Goal: Find specific page/section

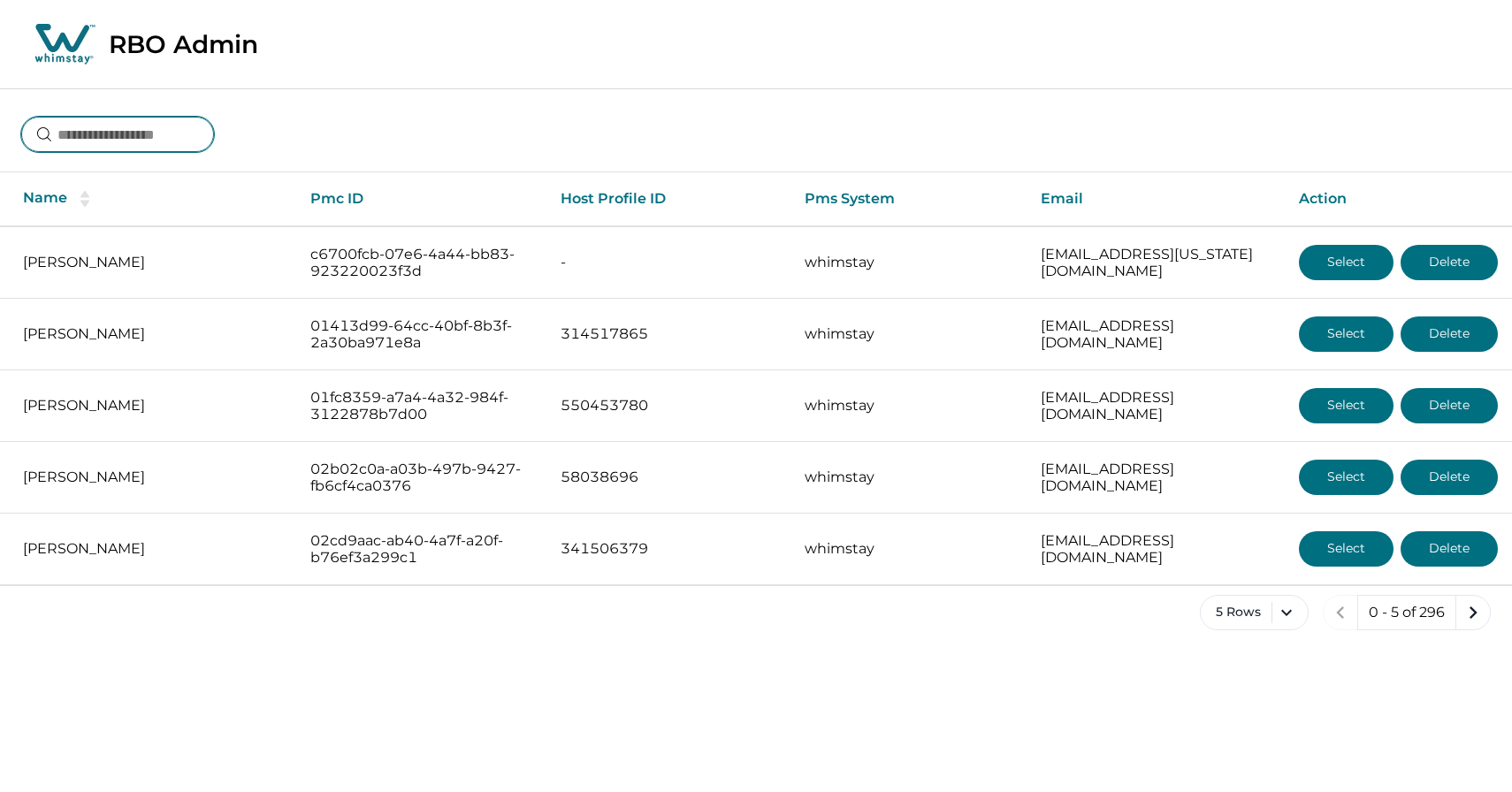
click at [125, 136] on input at bounding box center [117, 134] width 193 height 36
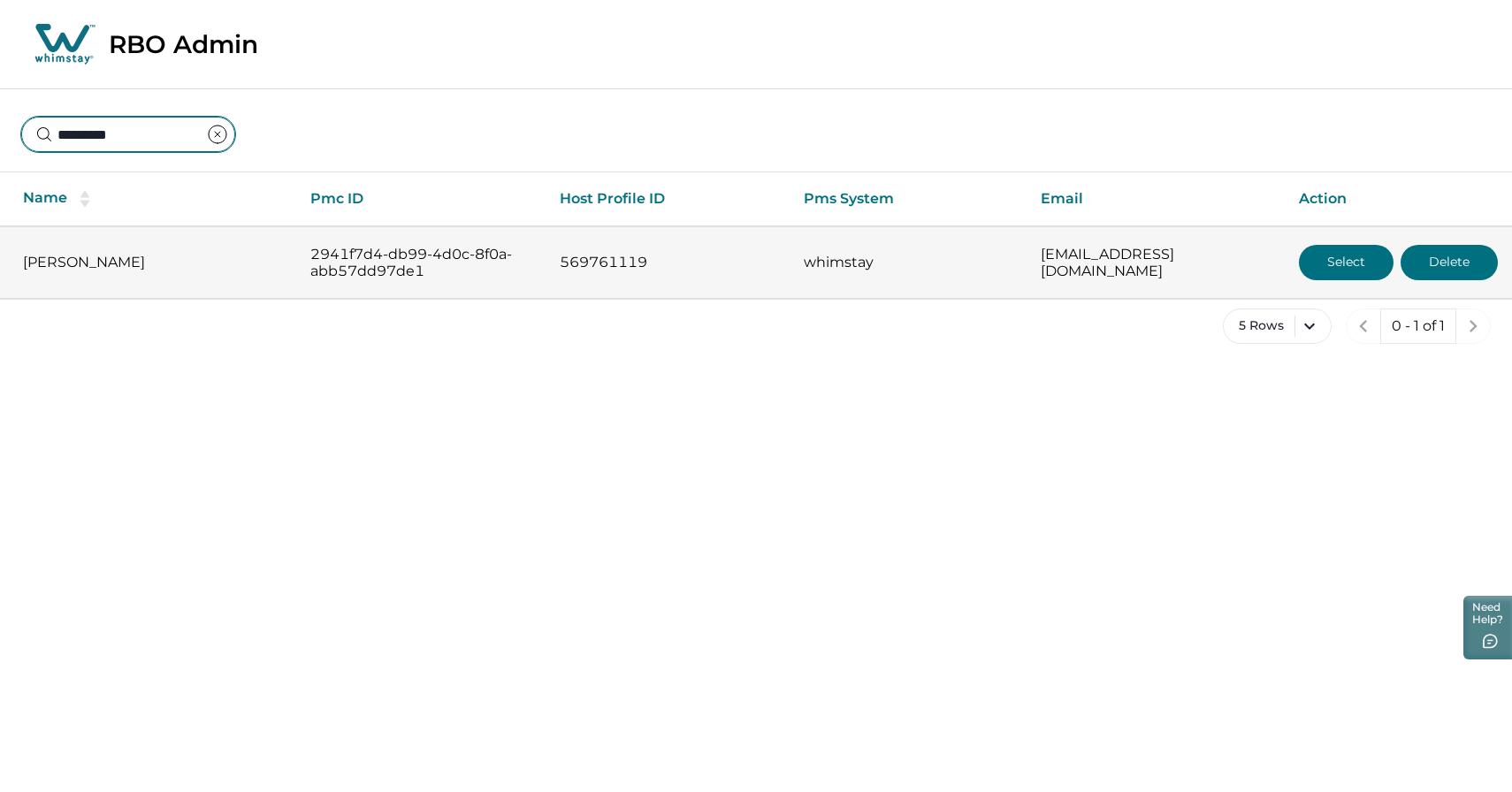
type input "*********"
click at [1324, 262] on button "Select" at bounding box center [1347, 263] width 95 height 36
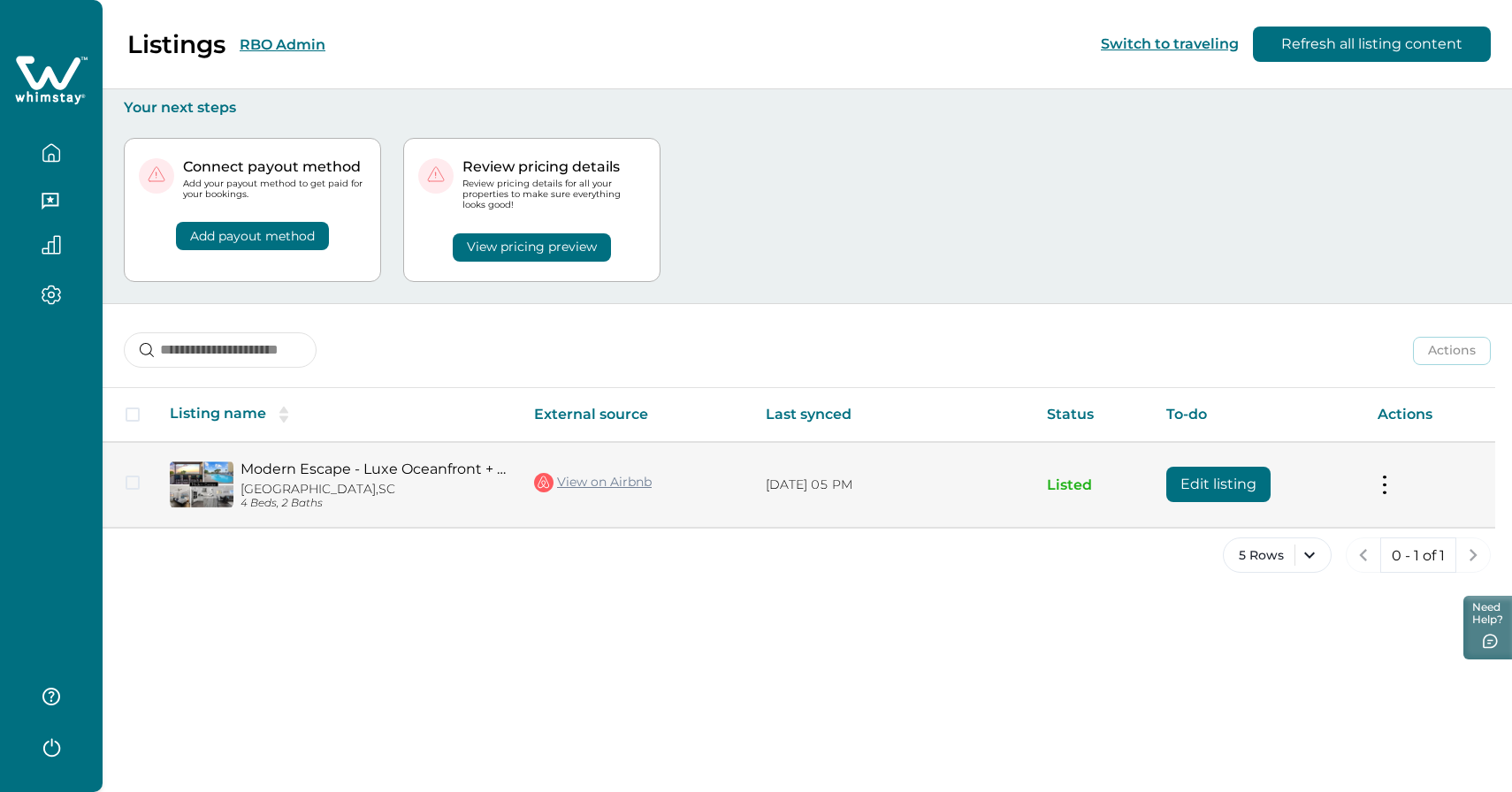
click at [206, 461] on img at bounding box center [202, 484] width 63 height 47
click at [206, 474] on img at bounding box center [202, 484] width 63 height 47
click at [211, 484] on img at bounding box center [202, 484] width 63 height 47
click at [183, 485] on img at bounding box center [202, 484] width 63 height 47
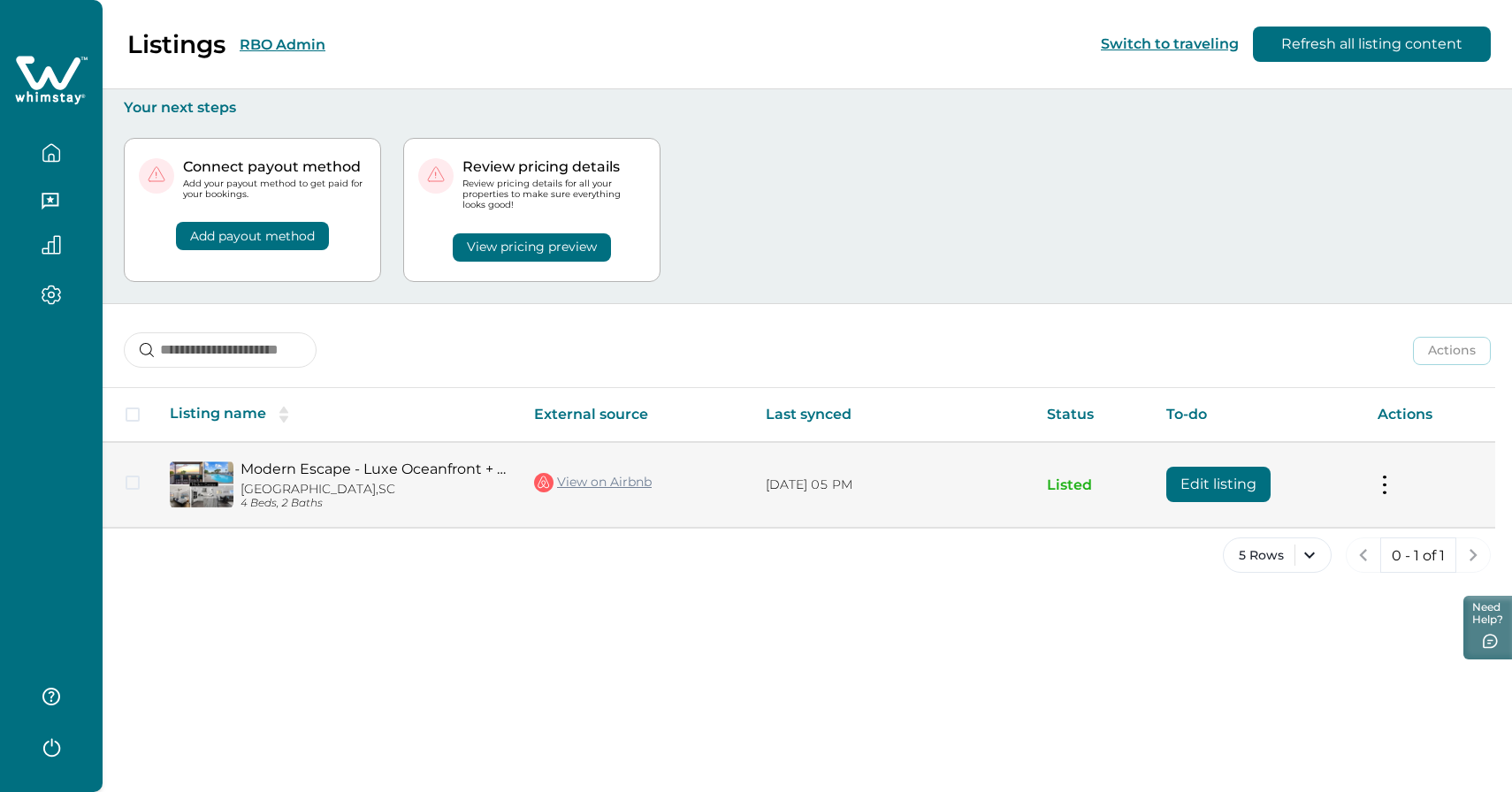
click at [183, 485] on img at bounding box center [202, 484] width 63 height 47
click at [270, 468] on link "Modern Escape - Luxe Oceanfront + Pool + Amenities" at bounding box center [373, 469] width 265 height 17
